Goal: Task Accomplishment & Management: Complete application form

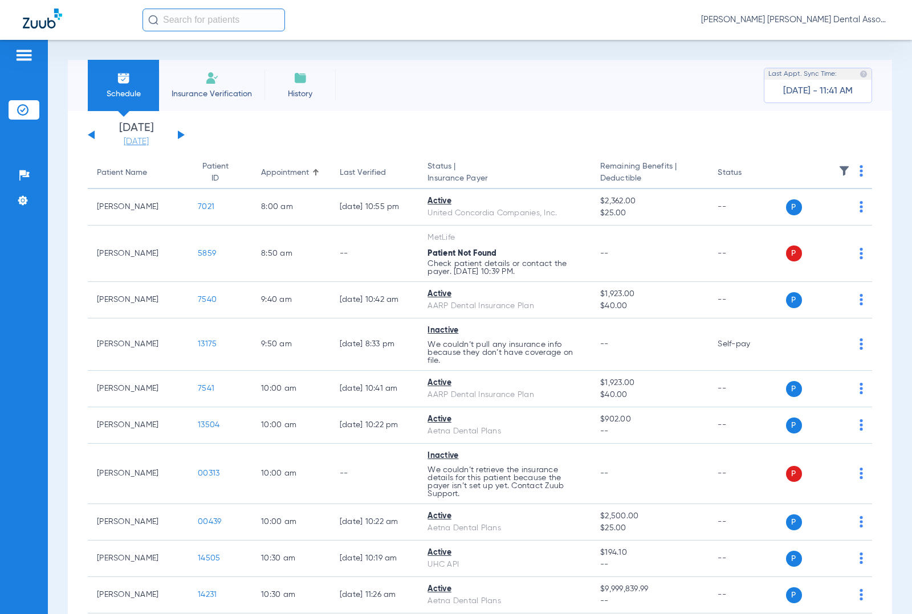
click at [146, 144] on link "[DATE]" at bounding box center [136, 141] width 68 height 11
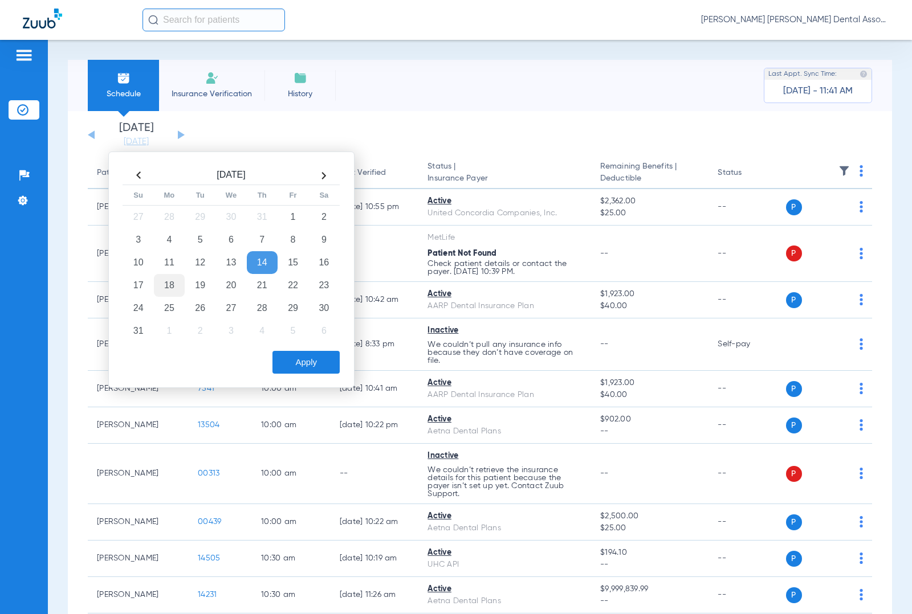
click at [158, 287] on td "18" at bounding box center [169, 285] width 31 height 23
click at [315, 368] on button "Apply" at bounding box center [305, 362] width 67 height 23
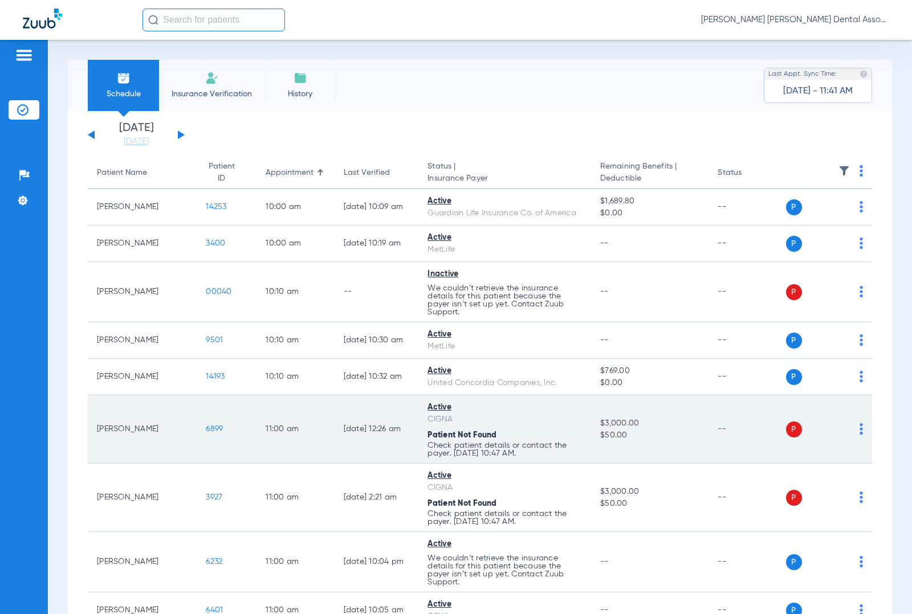
click at [206, 428] on span "6899" at bounding box center [214, 429] width 17 height 8
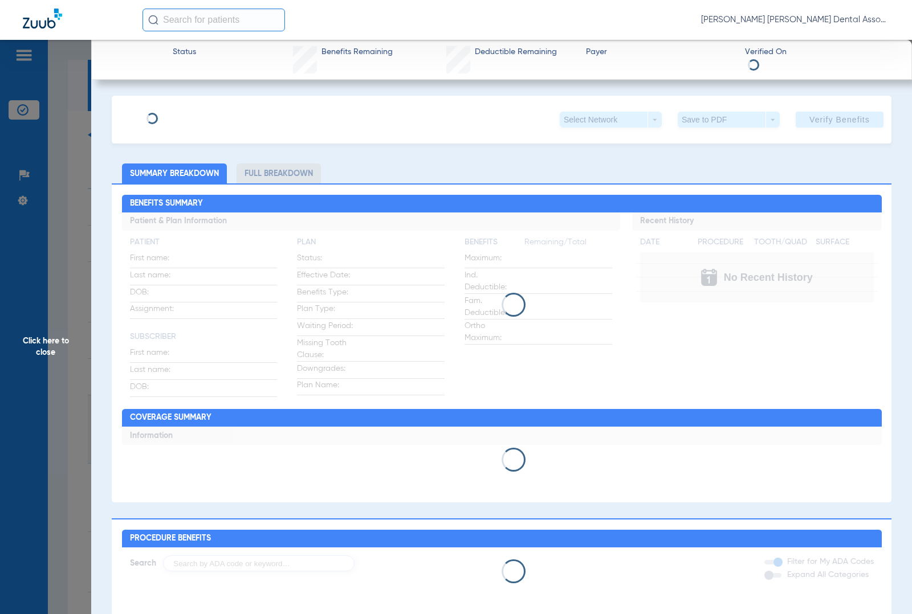
type input "[PERSON_NAME]"
type input "Serpentine"
type input "[DATE]"
type input "U82638605"
type input "0631017"
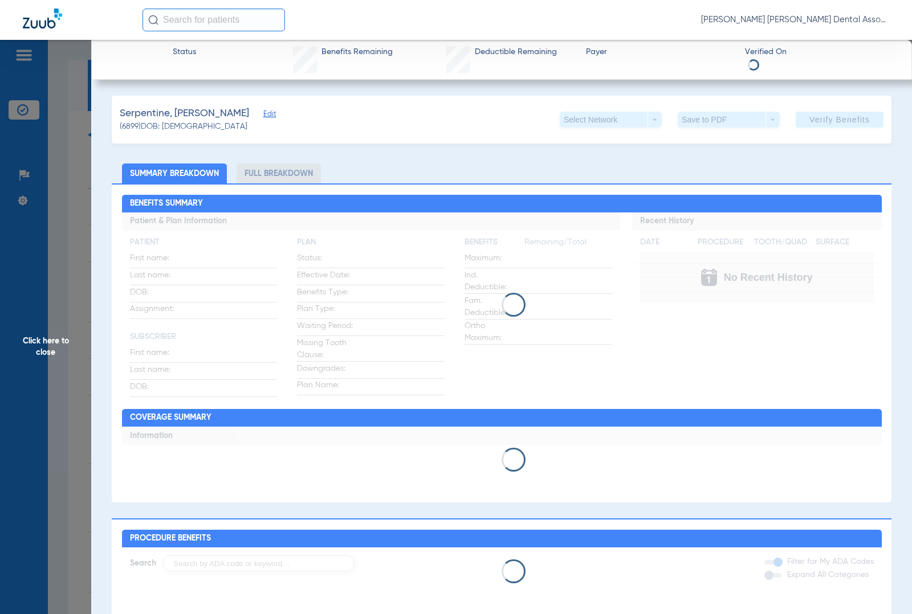
click at [238, 115] on div "Serpentine, [PERSON_NAME] Edit (6899) DOB: [DEMOGRAPHIC_DATA] Select Network ar…" at bounding box center [502, 515] width 780 height 838
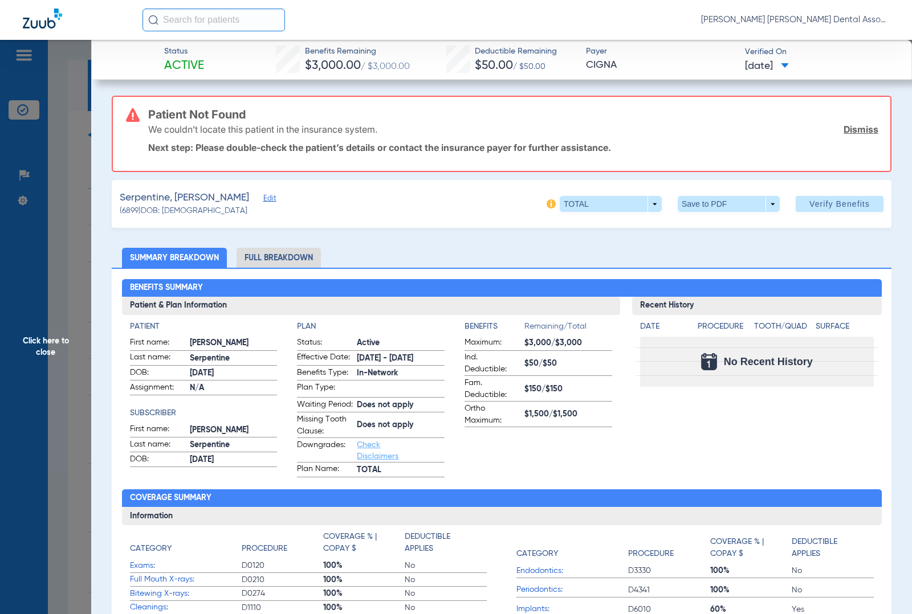
click at [263, 195] on span "Edit" at bounding box center [268, 199] width 10 height 11
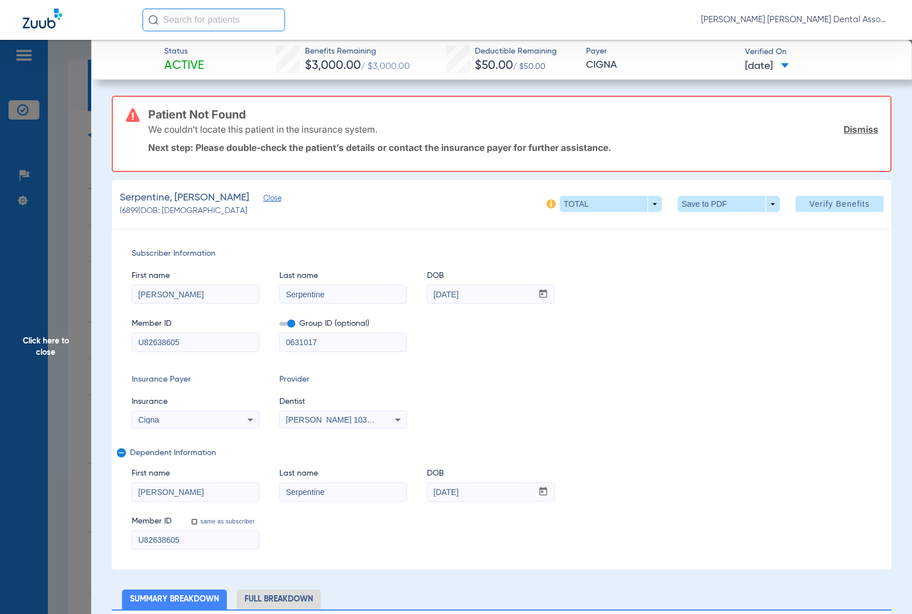
click at [243, 425] on icon at bounding box center [250, 420] width 14 height 14
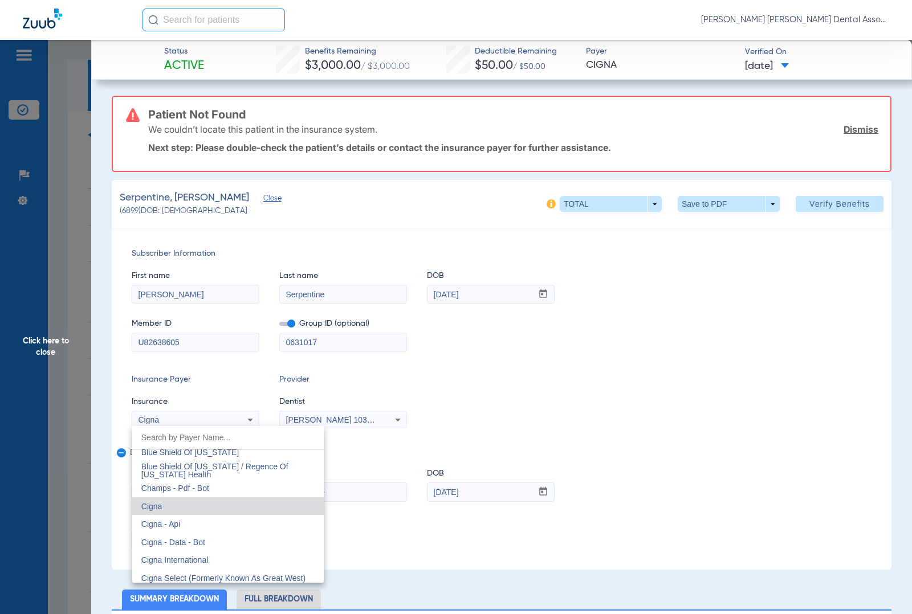
scroll to position [1657, 0]
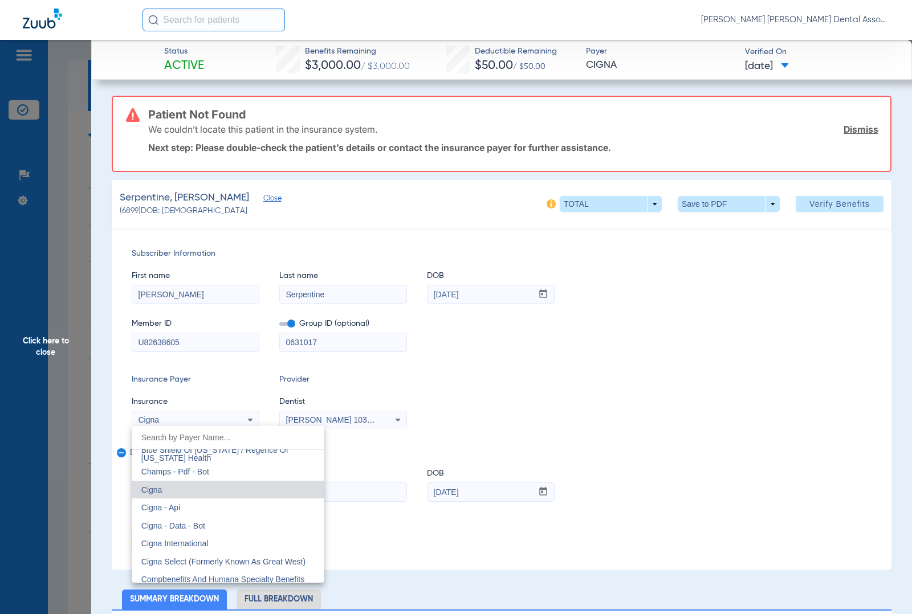
click at [52, 347] on div at bounding box center [456, 307] width 912 height 614
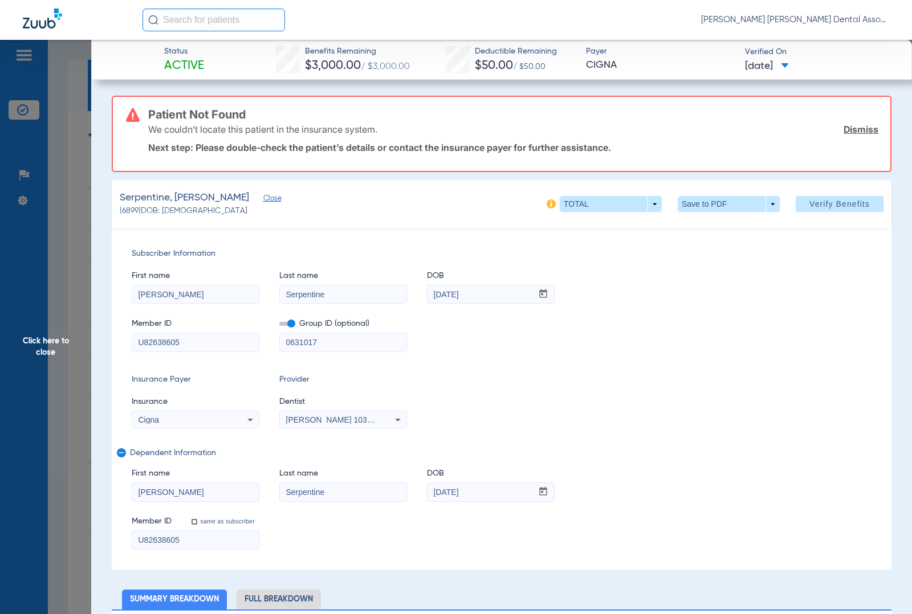
click at [50, 345] on span "Click here to close" at bounding box center [45, 347] width 91 height 614
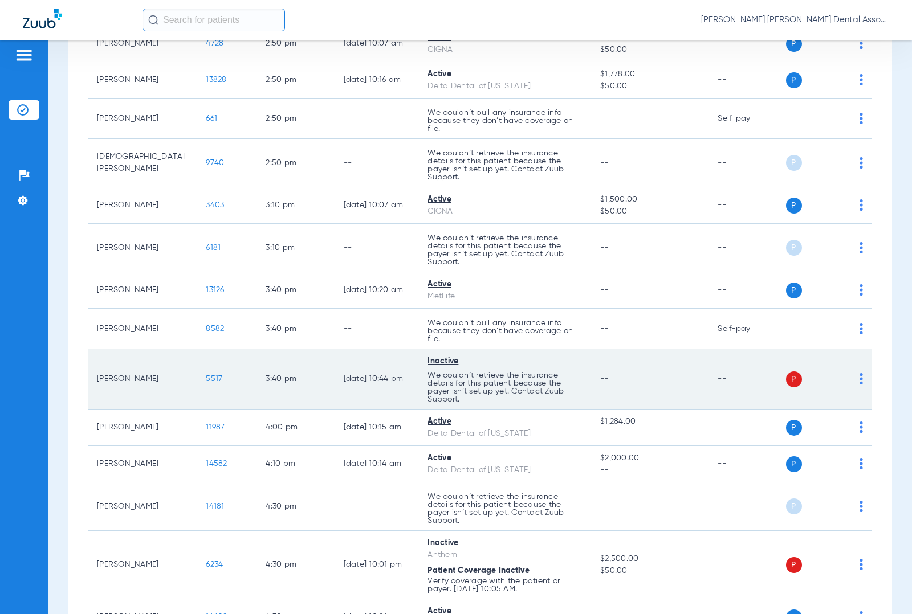
scroll to position [1804, 0]
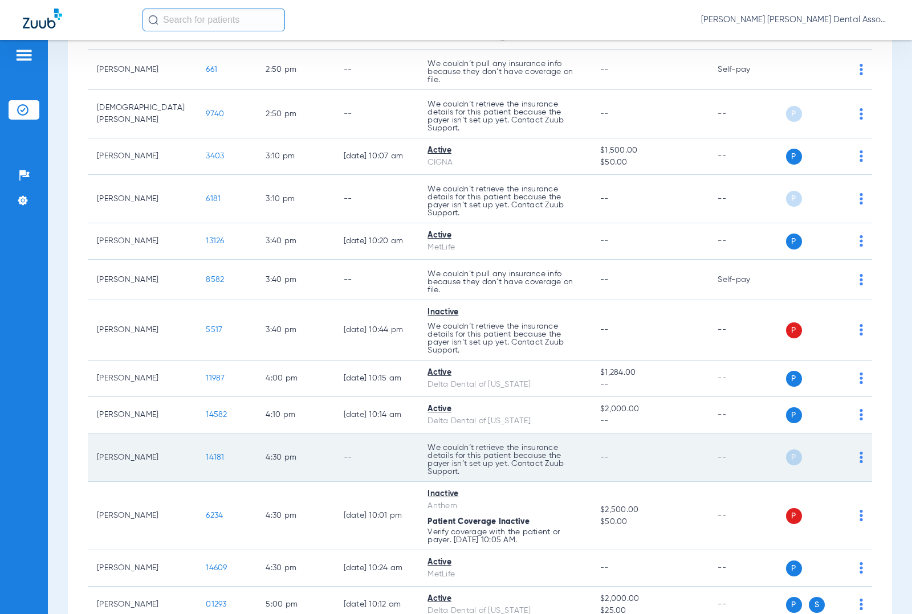
click at [206, 459] on span "14181" at bounding box center [215, 458] width 18 height 8
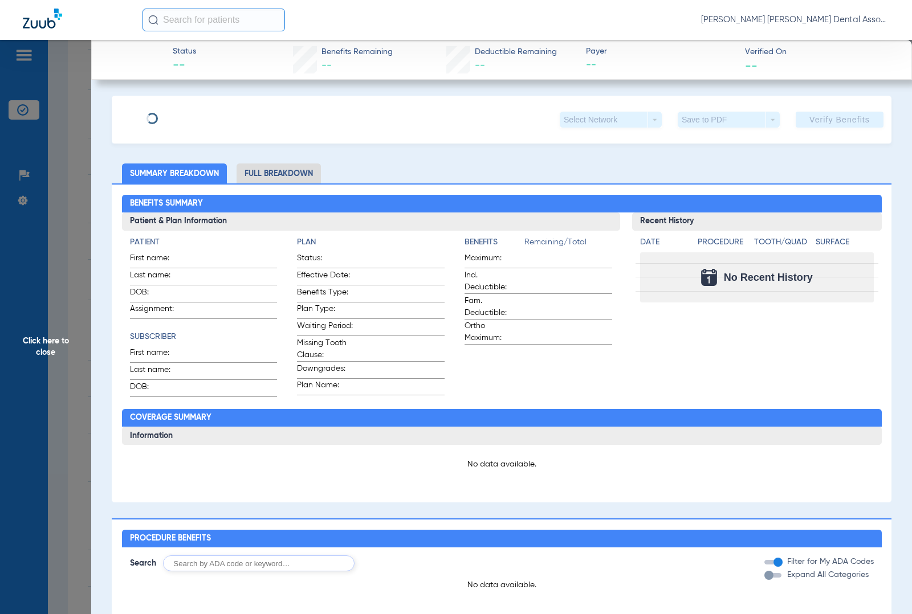
type input "[PERSON_NAME]"
type input "[DATE]"
type input "587390553"
type input "ConstrucElec"
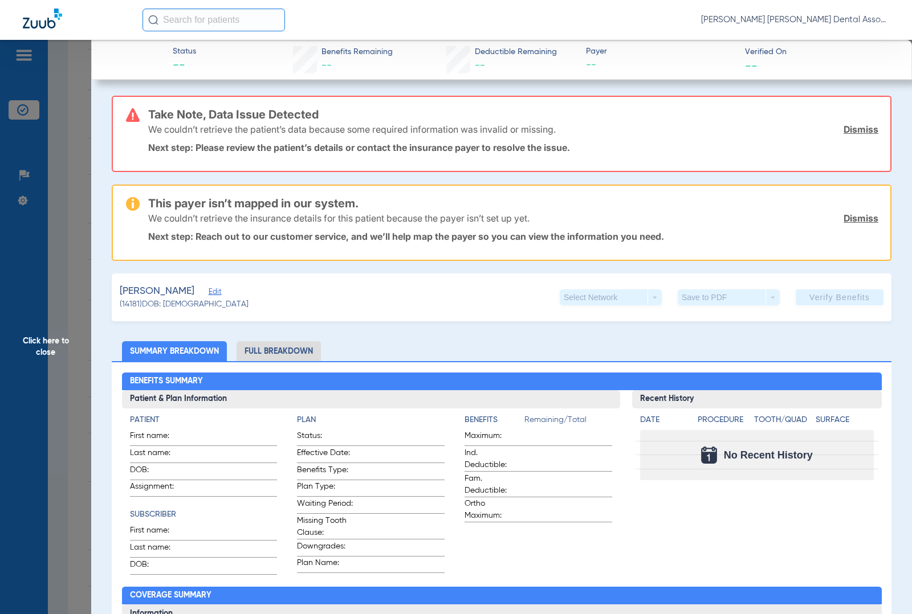
drag, startPoint x: 221, startPoint y: 292, endPoint x: 215, endPoint y: 288, distance: 6.6
click at [219, 290] on span "Edit" at bounding box center [214, 293] width 10 height 11
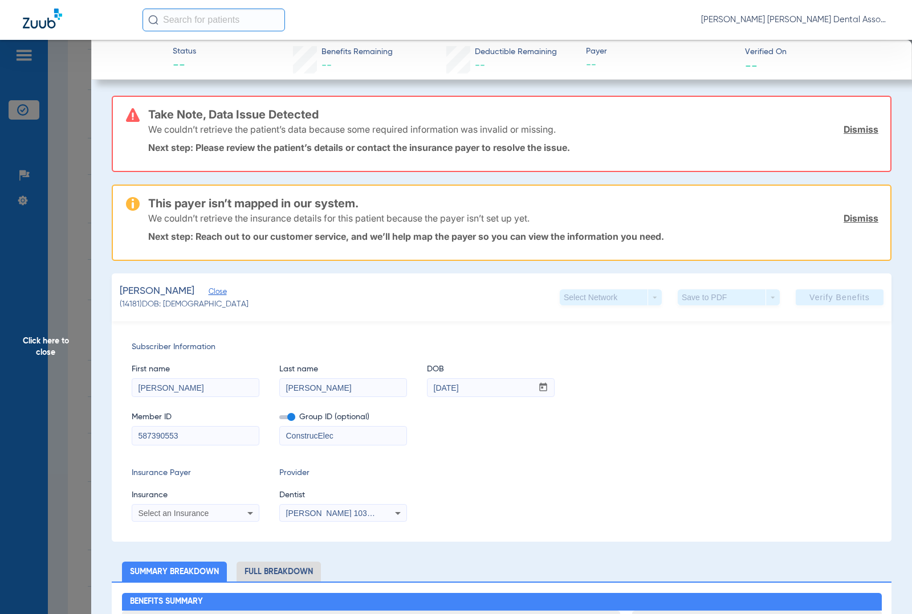
click at [177, 437] on input "587390553" at bounding box center [195, 436] width 127 height 18
click at [177, 436] on input "587390553" at bounding box center [195, 436] width 127 height 18
paste input "126097799001"
type input "126097799001"
click at [305, 435] on input "ConstrucElec" at bounding box center [343, 436] width 127 height 18
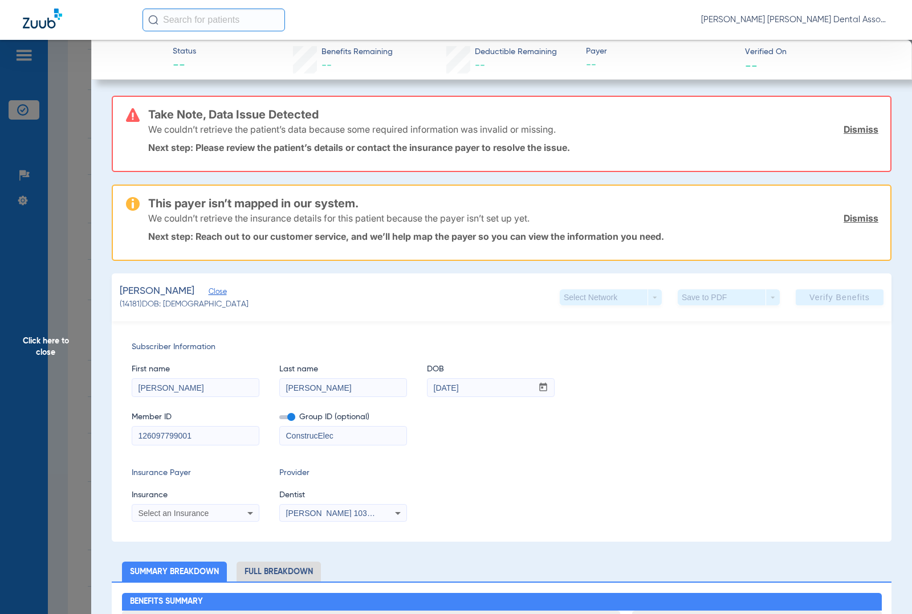
click at [305, 435] on input "ConstrucElec" at bounding box center [343, 436] width 127 height 18
paste input "23414-00001"
type input "23414-00001"
click at [218, 514] on div "Select an Insurance" at bounding box center [184, 514] width 92 height 8
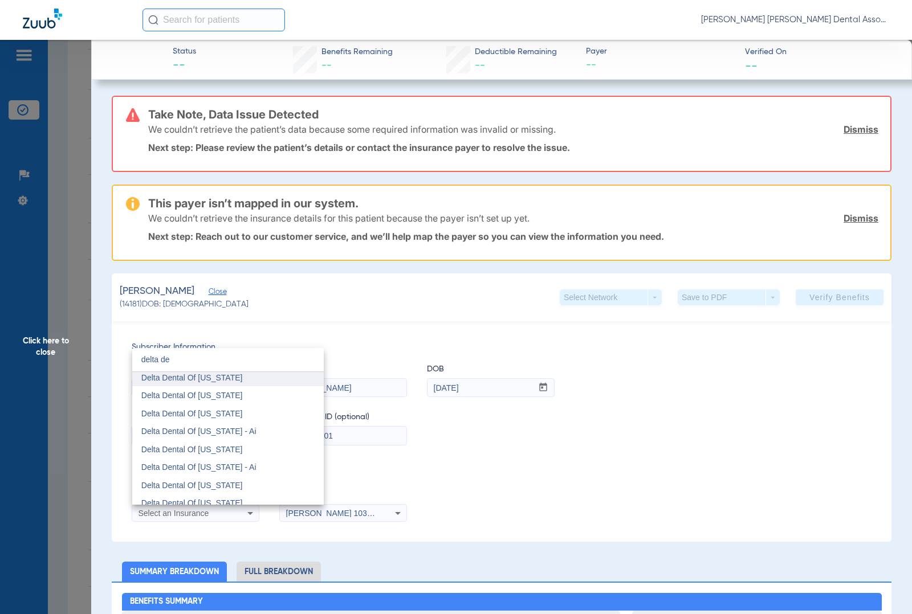
scroll to position [950, 0]
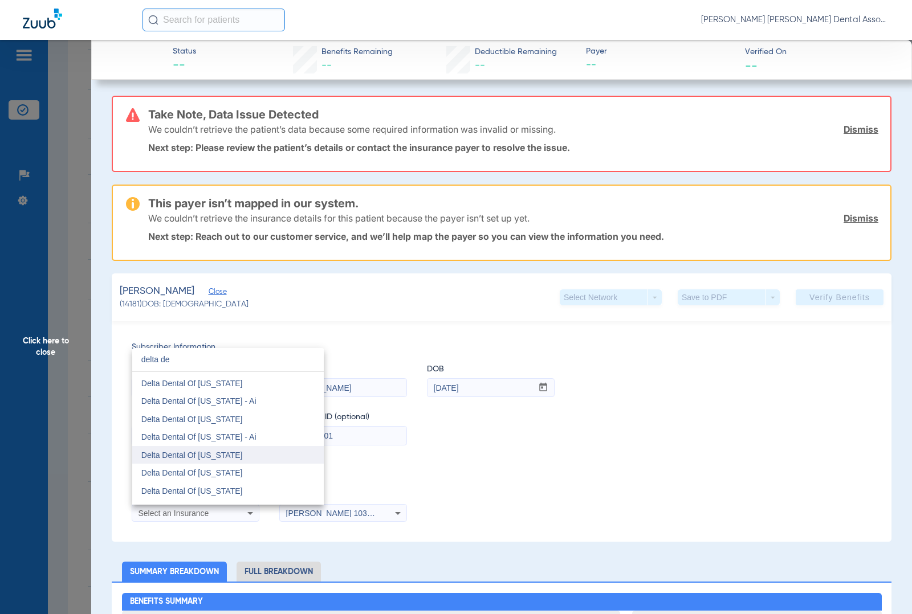
type input "delta de"
click at [231, 455] on span "Delta Dental Of [US_STATE]" at bounding box center [191, 455] width 101 height 9
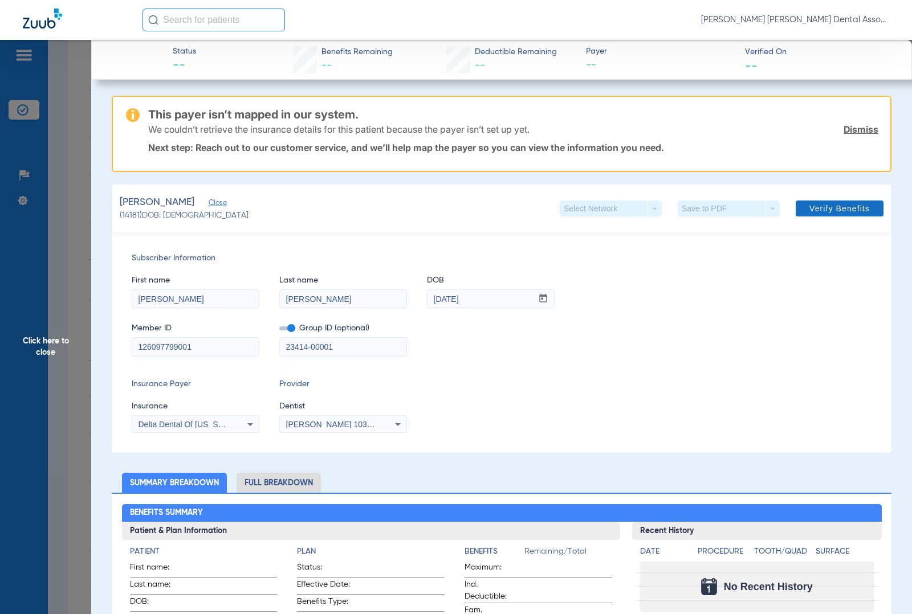
click at [809, 207] on span "Verify Benefits" at bounding box center [839, 208] width 60 height 9
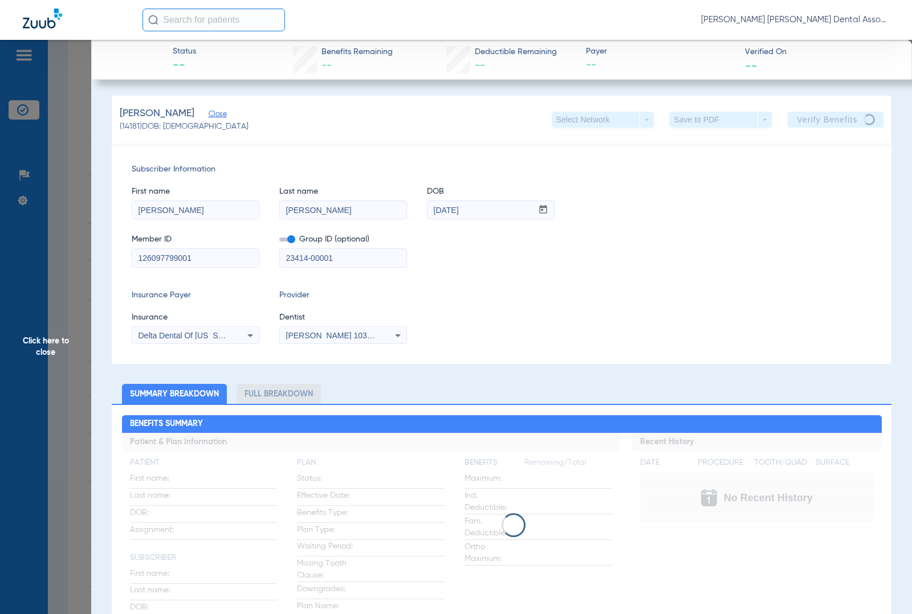
click at [83, 270] on span "Click here to close" at bounding box center [45, 347] width 91 height 614
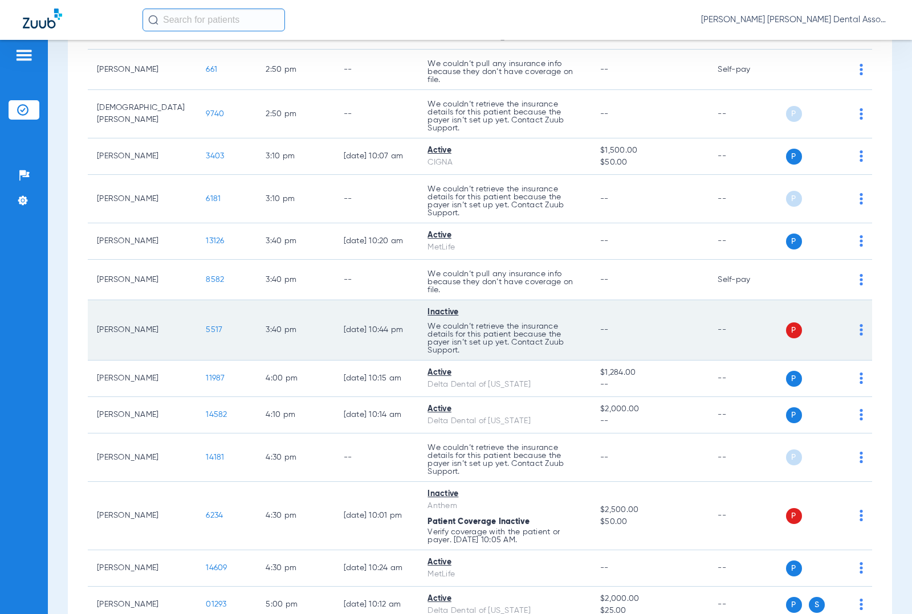
scroll to position [2075, 0]
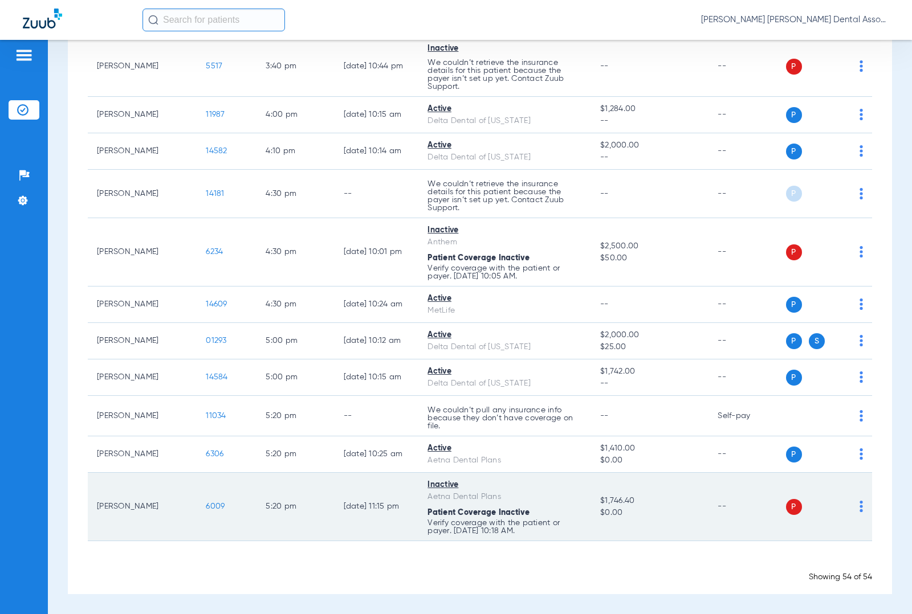
click at [202, 500] on td "6009" at bounding box center [227, 507] width 60 height 68
click at [206, 503] on span "6009" at bounding box center [215, 507] width 19 height 8
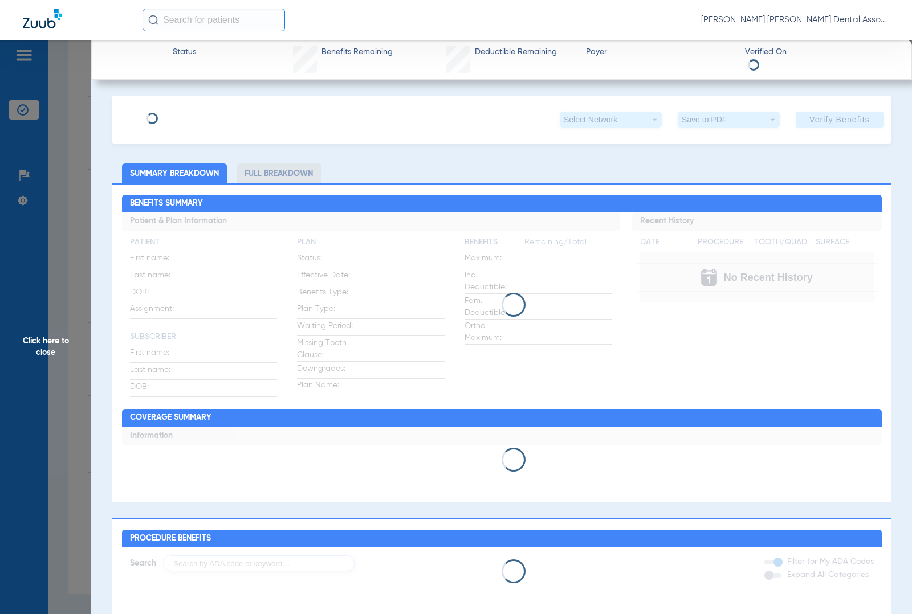
type input "[PERSON_NAME]"
type input "[GEOGRAPHIC_DATA]"
type input "[DATE]"
type input "W280778474"
type input "019263501000001"
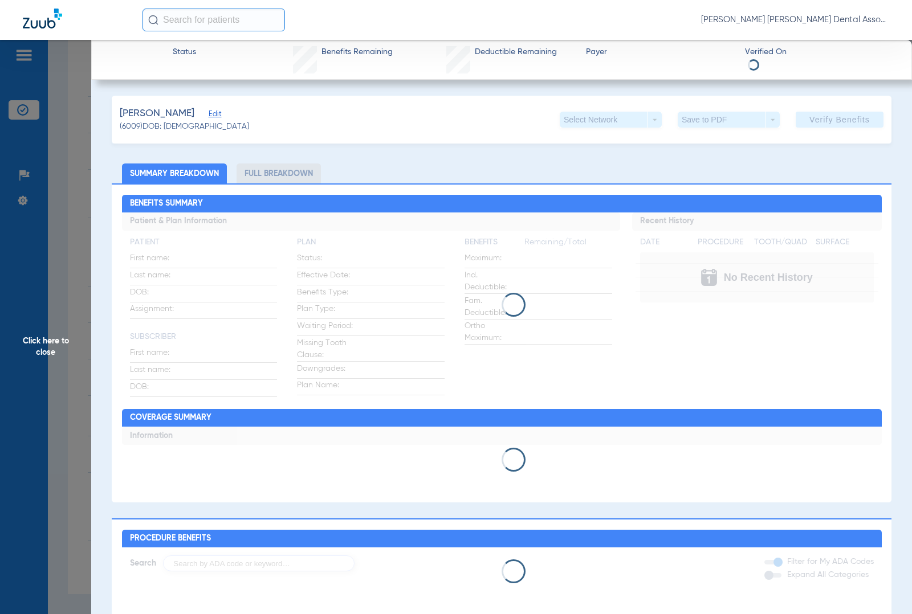
click at [209, 111] on span "Edit" at bounding box center [214, 115] width 10 height 11
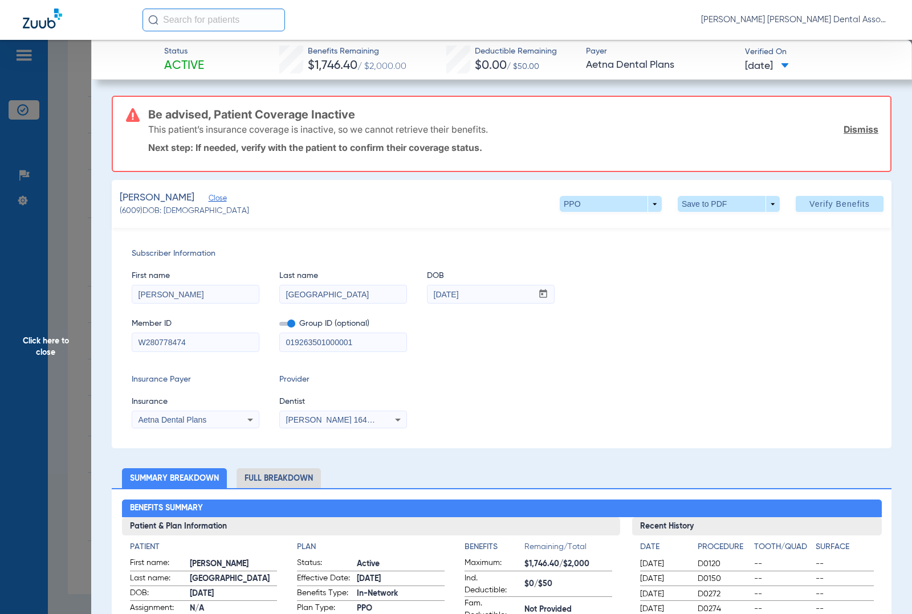
click at [164, 342] on input "W280778474" at bounding box center [195, 342] width 127 height 18
paste input "126084078001"
type input "126084078001"
click at [329, 341] on input "019263501000001" at bounding box center [343, 342] width 127 height 18
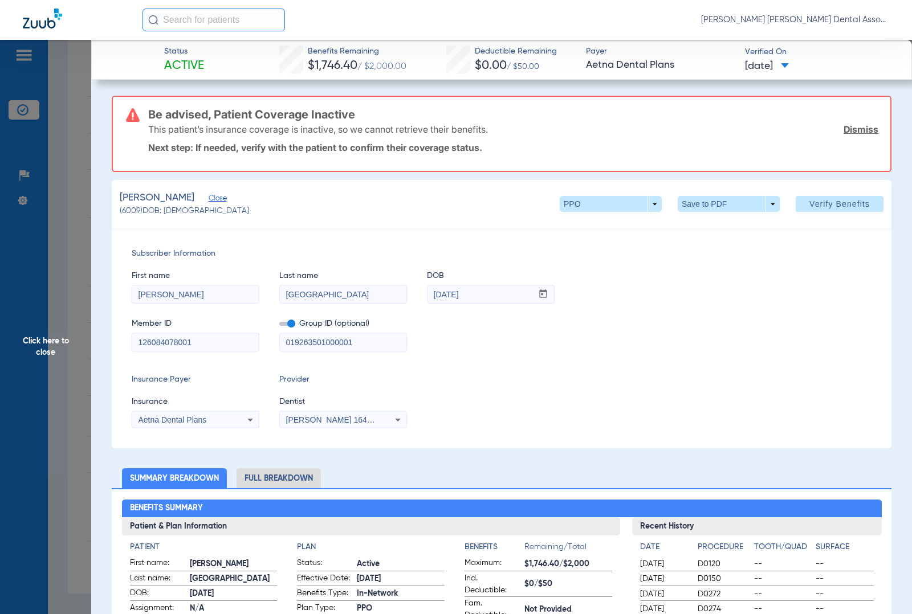
click at [329, 341] on input "019263501000001" at bounding box center [343, 342] width 127 height 18
paste input "23392-00002"
type input "23392-00002"
click at [218, 421] on div "Aetna Dental Plans" at bounding box center [184, 420] width 92 height 8
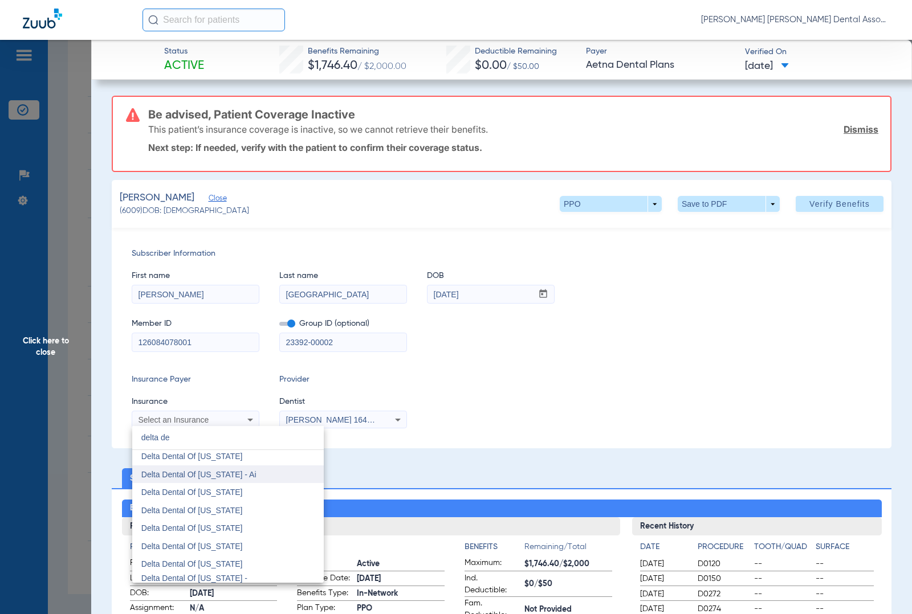
scroll to position [960, 0]
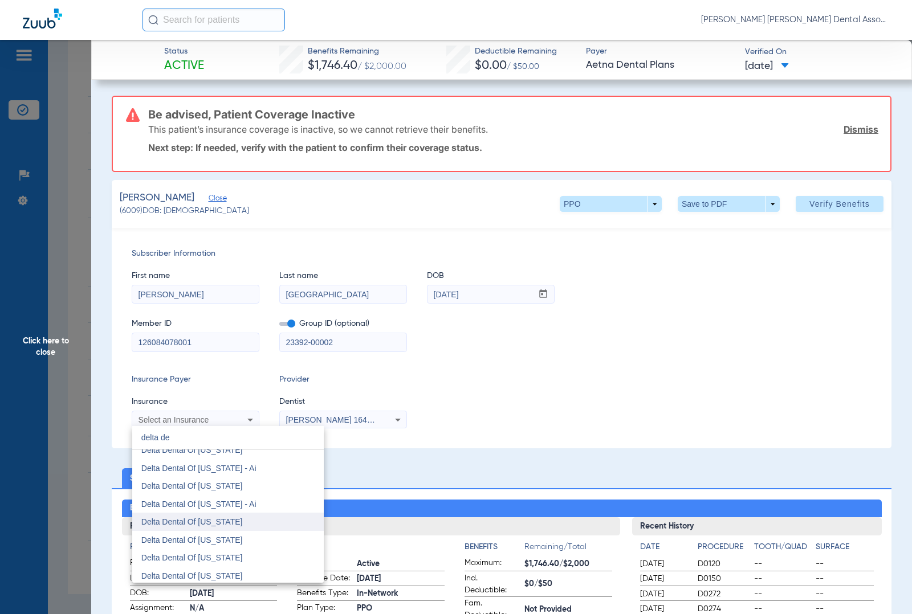
type input "delta de"
click at [241, 523] on span "Delta Dental Of [US_STATE]" at bounding box center [191, 522] width 101 height 9
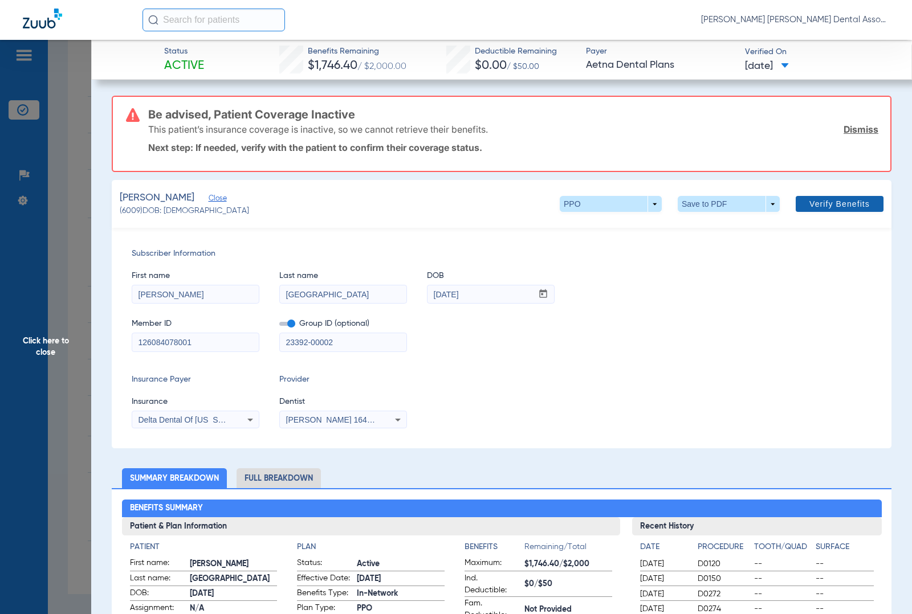
click at [821, 199] on span "Verify Benefits" at bounding box center [839, 203] width 60 height 9
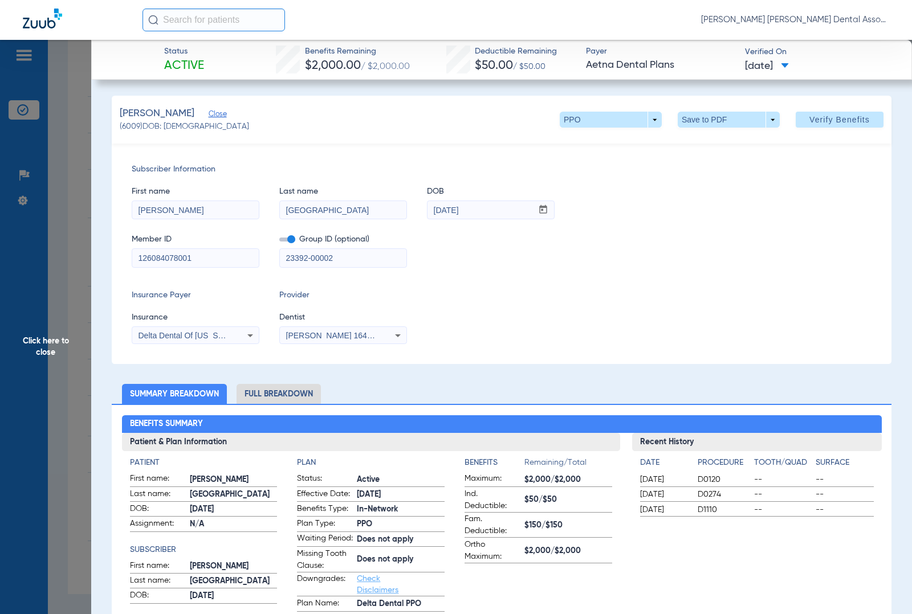
click at [50, 335] on span "Click here to close" at bounding box center [45, 347] width 91 height 614
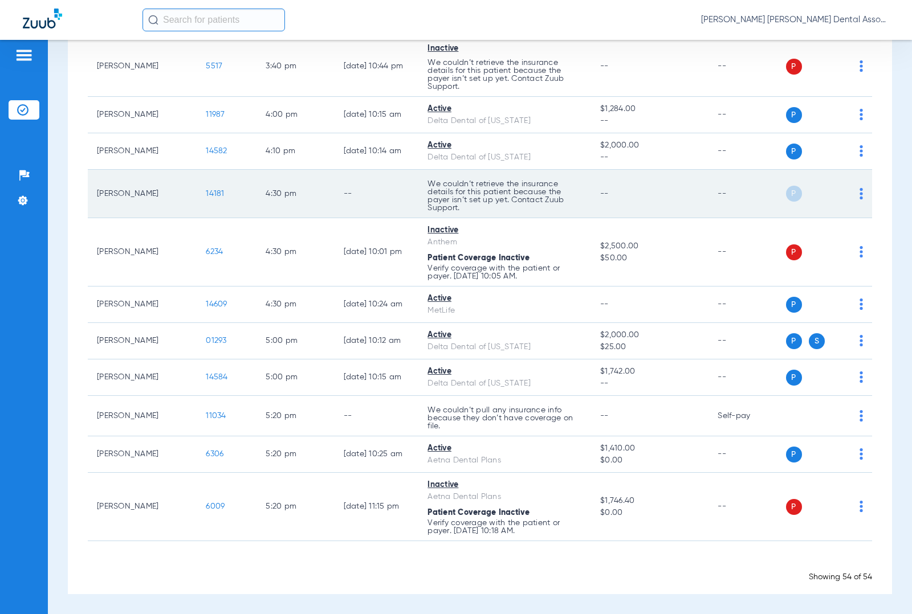
click at [197, 193] on td "14181" at bounding box center [227, 194] width 60 height 48
click at [206, 192] on span "14181" at bounding box center [215, 194] width 18 height 8
